Goal: Task Accomplishment & Management: Manage account settings

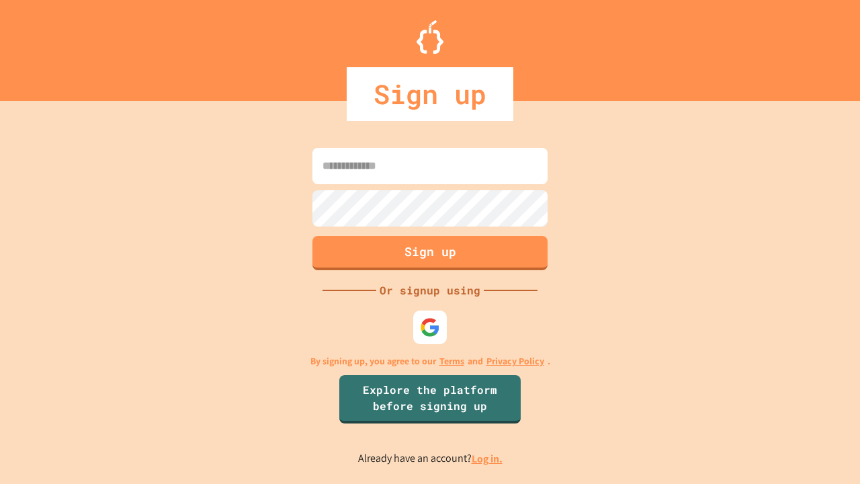
click at [488, 458] on link "Log in." at bounding box center [487, 459] width 31 height 14
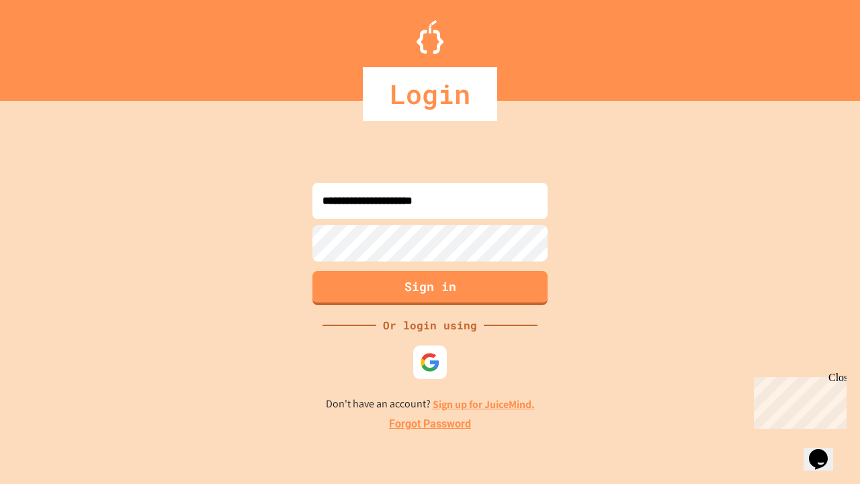
type input "**********"
